Goal: Find specific page/section: Find specific page/section

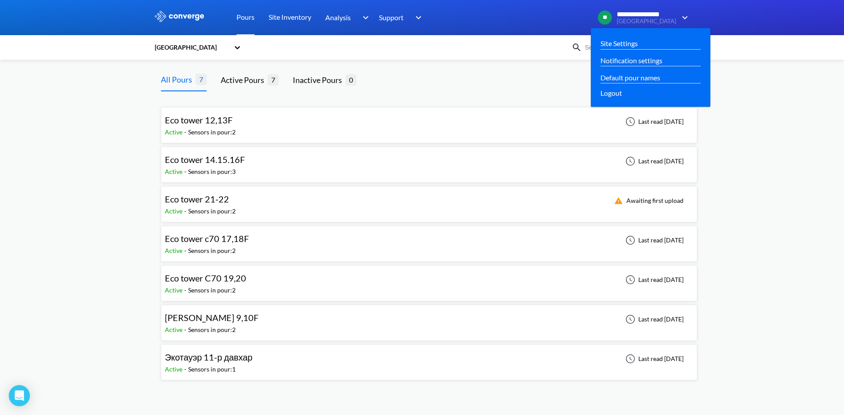
click at [661, 15] on span "**********" at bounding box center [639, 15] width 44 height 8
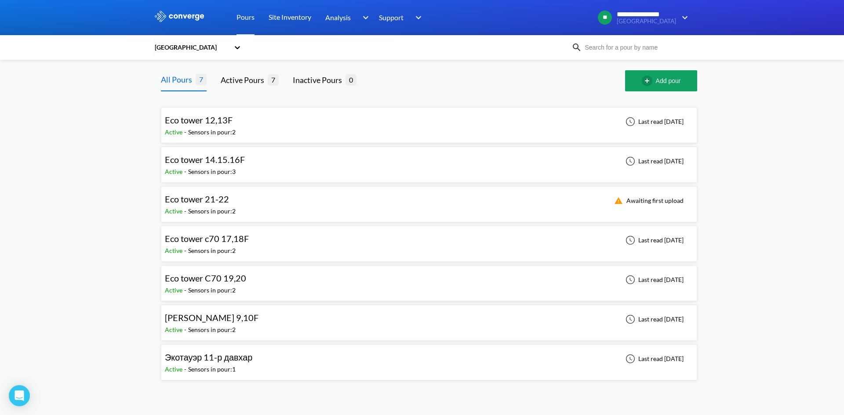
click at [827, 142] on div "**********" at bounding box center [422, 194] width 844 height 388
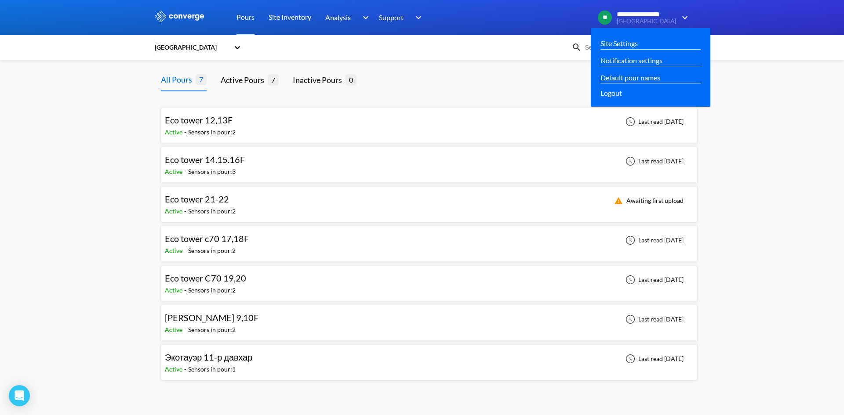
click at [685, 20] on img at bounding box center [683, 17] width 14 height 11
click at [654, 39] on div "Site Settings" at bounding box center [650, 43] width 100 height 11
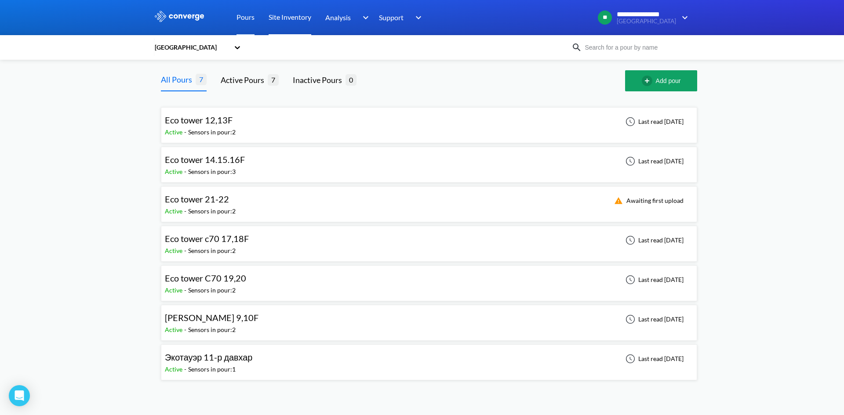
click at [293, 17] on link "Site Inventory" at bounding box center [290, 17] width 43 height 35
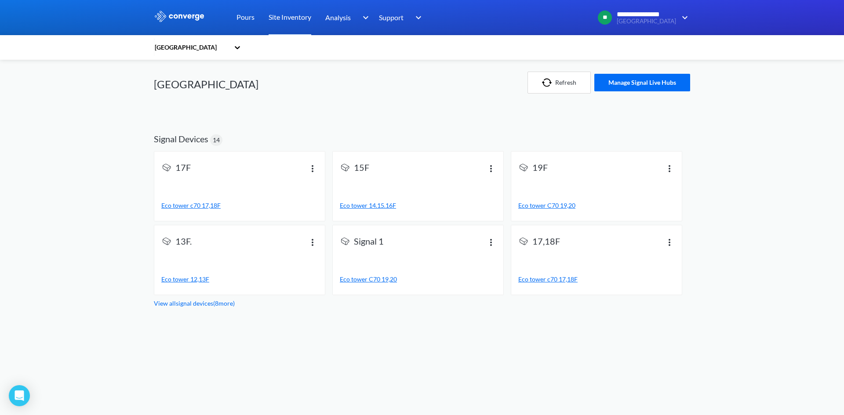
click at [231, 47] on div "[GEOGRAPHIC_DATA]" at bounding box center [193, 47] width 79 height 20
click at [316, 95] on div "[GEOGRAPHIC_DATA]" at bounding box center [273, 83] width 239 height 46
click at [189, 51] on div "[GEOGRAPHIC_DATA]" at bounding box center [192, 48] width 76 height 10
click at [182, 159] on div "[GEOGRAPHIC_DATA]" at bounding box center [198, 167] width 88 height 17
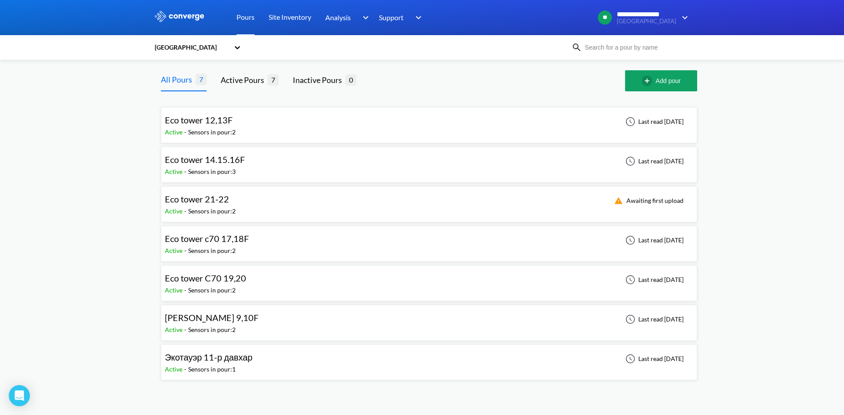
click at [265, 319] on div "[PERSON_NAME] 9,10F Active - Sensors in pour: 2 Last read [DATE]" at bounding box center [429, 323] width 528 height 28
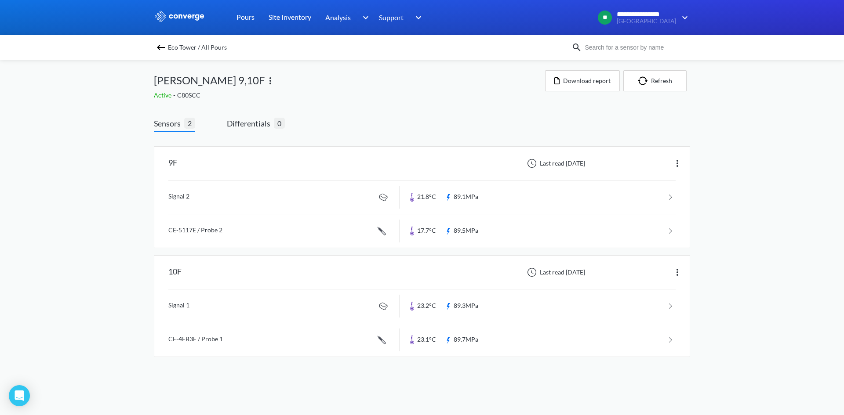
click at [158, 48] on img at bounding box center [161, 47] width 11 height 11
